Goal: Understand process/instructions: Learn how to perform a task or action

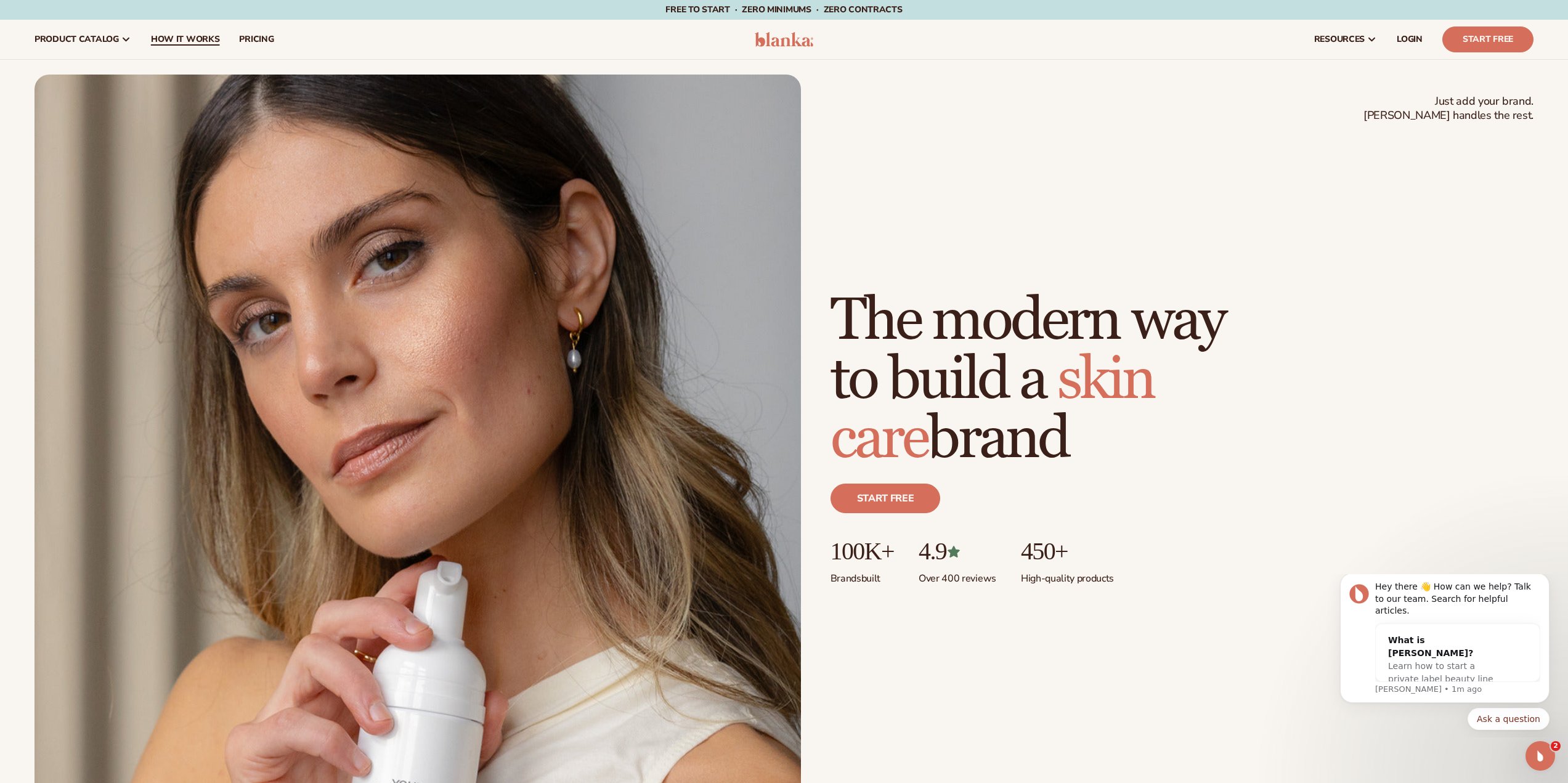
click at [175, 42] on span "How It Works" at bounding box center [185, 40] width 69 height 10
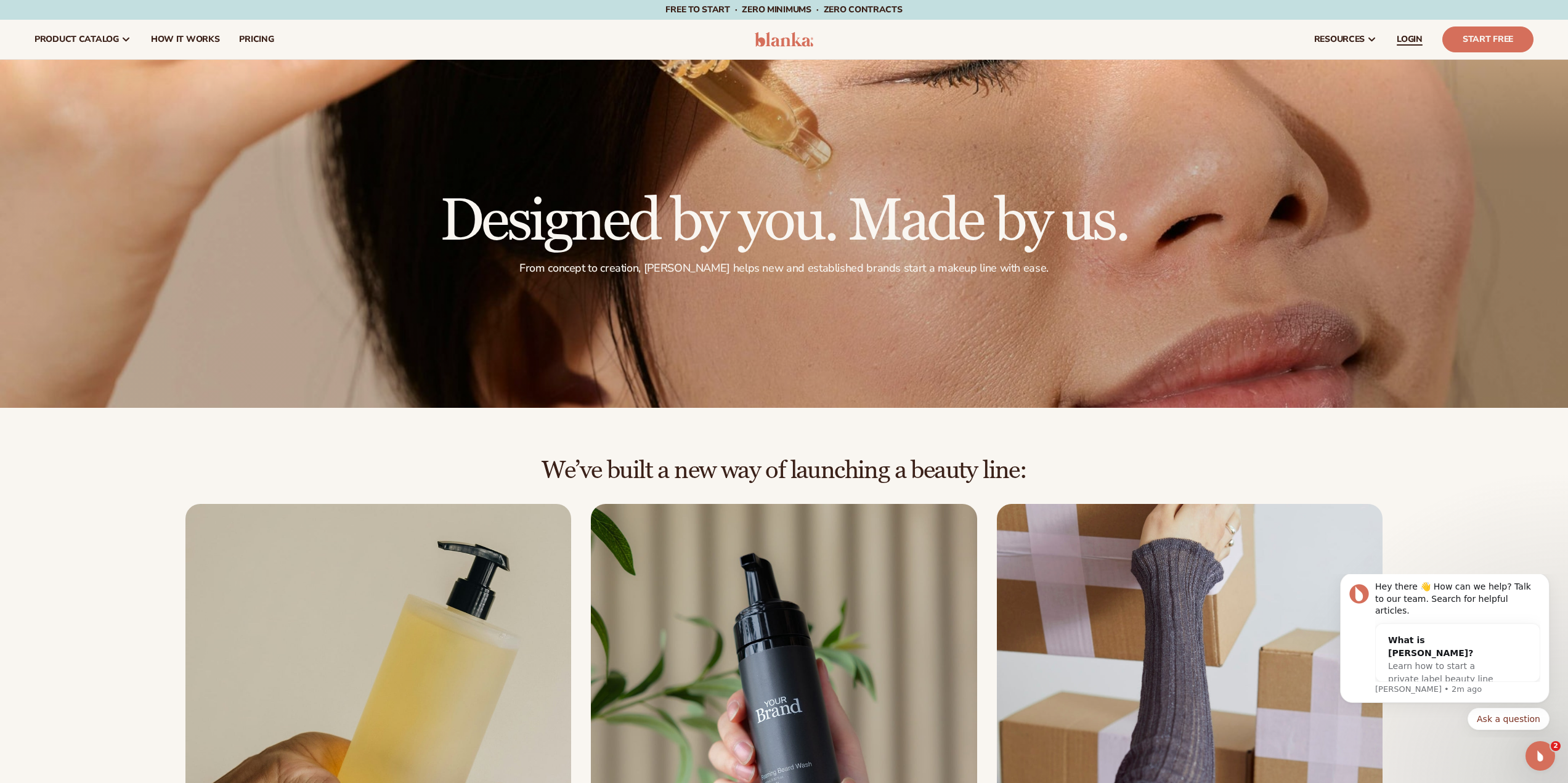
click at [1409, 41] on span "LOGIN" at bounding box center [1409, 40] width 26 height 10
